Goal: Find specific page/section: Find specific page/section

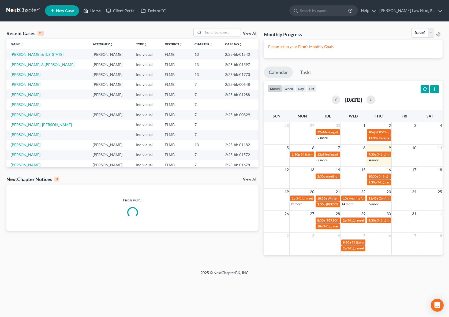
click at [93, 12] on link "Home" at bounding box center [92, 11] width 23 height 10
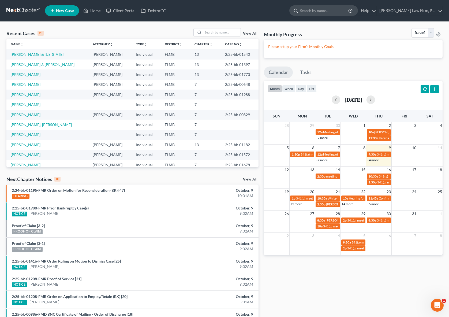
click at [340, 13] on input "search" at bounding box center [324, 11] width 49 height 10
type input "[PERSON_NAME]"
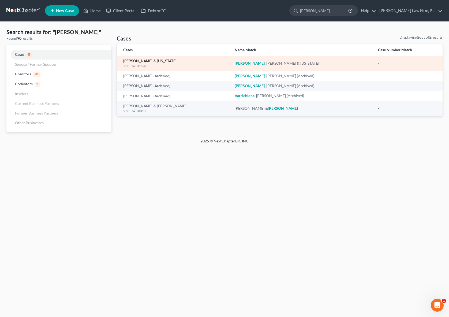
click at [151, 62] on link "[PERSON_NAME] & [US_STATE]" at bounding box center [149, 61] width 53 height 4
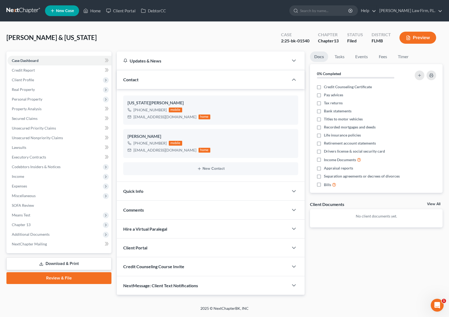
click at [114, 174] on div "Case Dashboard Payments Invoices Payments Payments Credit Report Client Profile" at bounding box center [59, 172] width 110 height 243
click at [94, 12] on link "Home" at bounding box center [92, 11] width 23 height 10
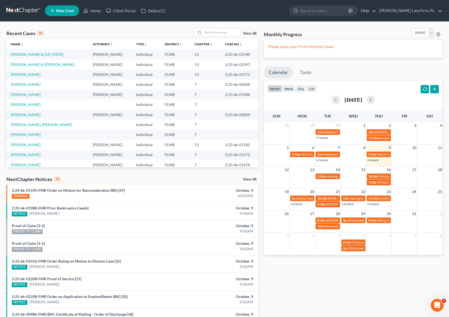
click at [260, 95] on div "Recent Cases 15 View All Name unfold_more expand_more expand_less Attorney unfo…" at bounding box center [133, 198] width 258 height 341
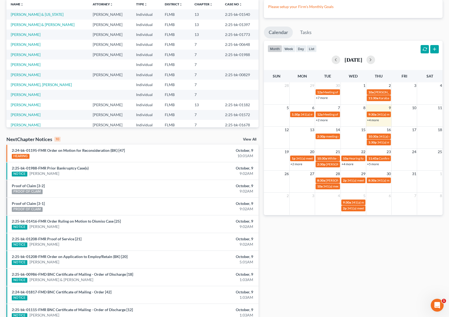
scroll to position [69, 0]
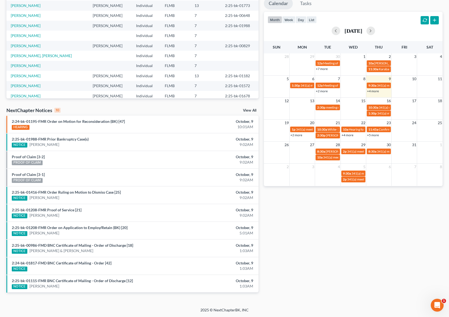
click at [261, 95] on div "Recent Cases 15 View All Name unfold_more expand_more expand_less Attorney unfo…" at bounding box center [133, 129] width 258 height 341
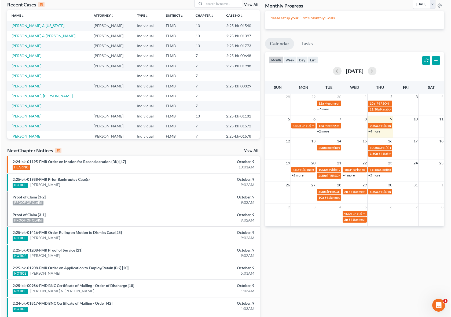
scroll to position [0, 0]
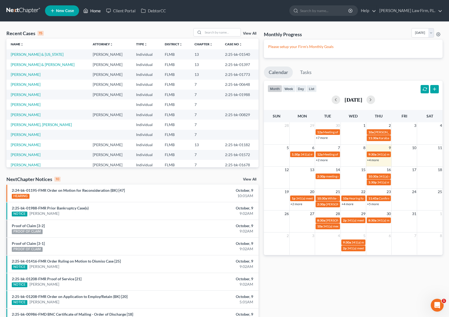
click at [92, 14] on link "Home" at bounding box center [92, 11] width 23 height 10
